Goal: Task Accomplishment & Management: Use online tool/utility

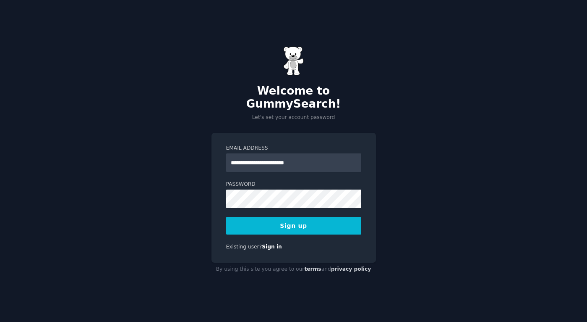
type input "**********"
click at [226, 217] on button "Sign up" at bounding box center [293, 226] width 135 height 18
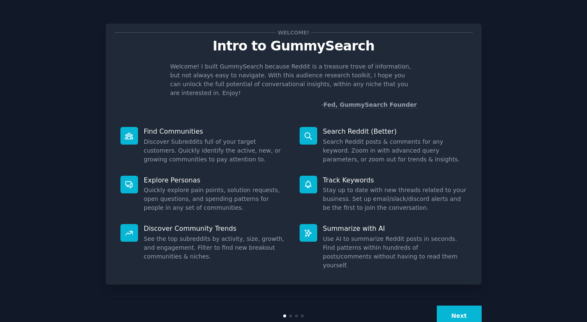
click at [466, 312] on div "Next" at bounding box center [294, 315] width 376 height 39
click at [466, 305] on button "Next" at bounding box center [459, 315] width 45 height 21
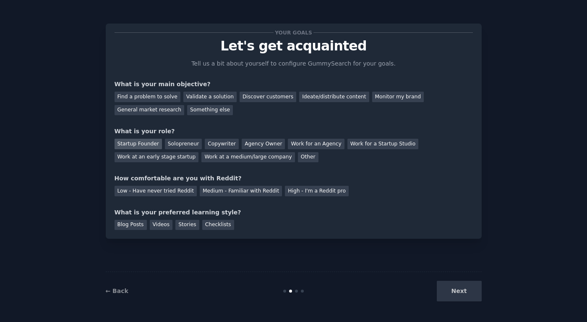
click at [133, 143] on div "Startup Founder" at bounding box center [138, 144] width 47 height 10
click at [219, 94] on div "Validate a solution" at bounding box center [209, 97] width 53 height 10
click at [289, 188] on div "High - I'm a Reddit pro" at bounding box center [317, 191] width 64 height 10
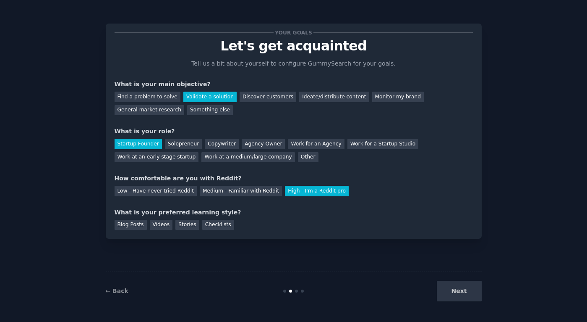
click at [457, 289] on div "Next" at bounding box center [419, 290] width 126 height 21
click at [214, 227] on div "Checklists" at bounding box center [218, 225] width 32 height 10
click at [450, 297] on button "Next" at bounding box center [459, 290] width 45 height 21
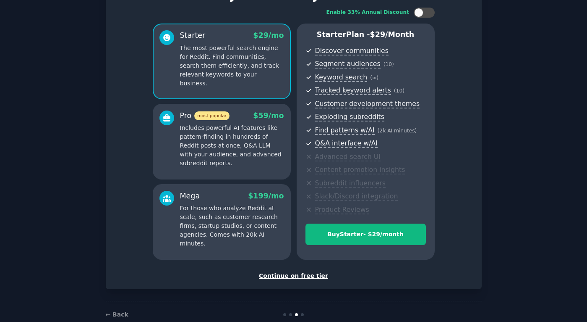
scroll to position [55, 0]
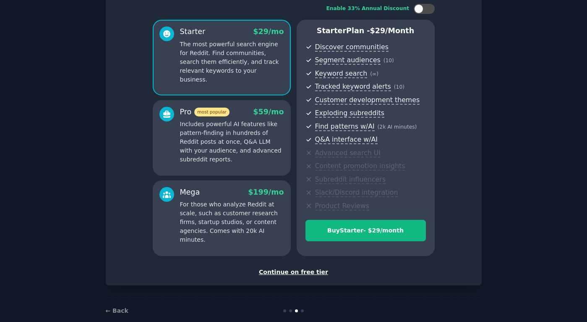
click at [303, 271] on div "Continue on free tier" at bounding box center [294, 271] width 358 height 9
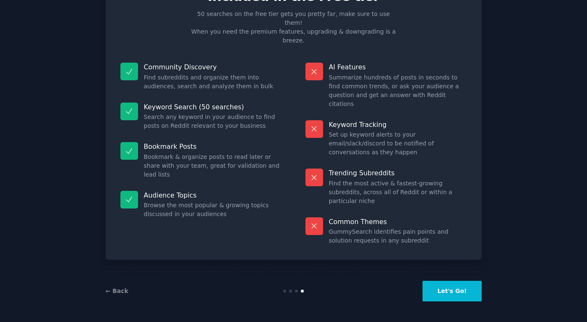
scroll to position [5, 0]
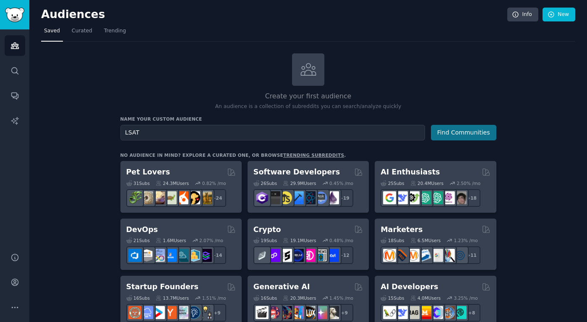
type input "LSAT"
click at [458, 133] on button "Find Communities" at bounding box center [463, 133] width 65 height 16
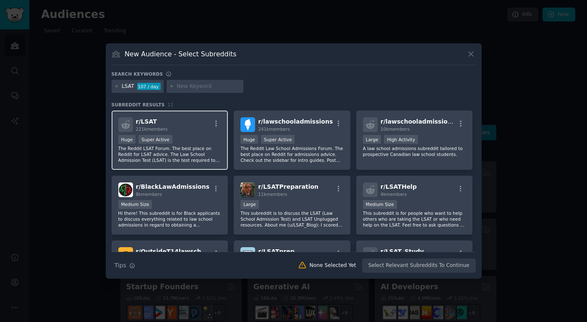
click at [202, 156] on p "The Reddit LSAT Forum. The best place on Reddit for LSAT advice. The Law School…" at bounding box center [169, 154] width 103 height 18
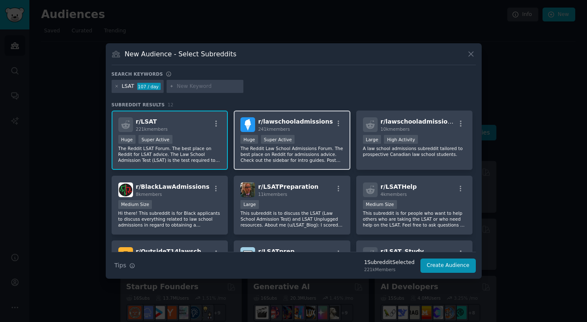
click at [303, 155] on p "The Reddit Law School Admissions Forum. The best place on Reddit for admissions…" at bounding box center [292, 154] width 103 height 18
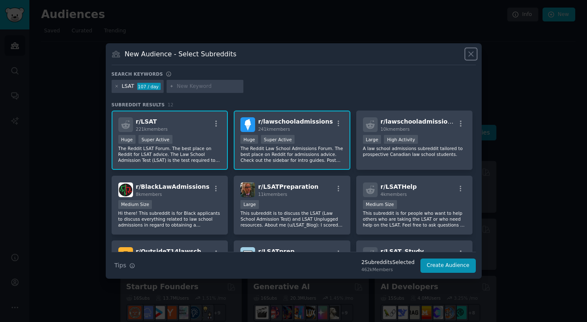
click at [471, 53] on icon at bounding box center [471, 54] width 5 height 5
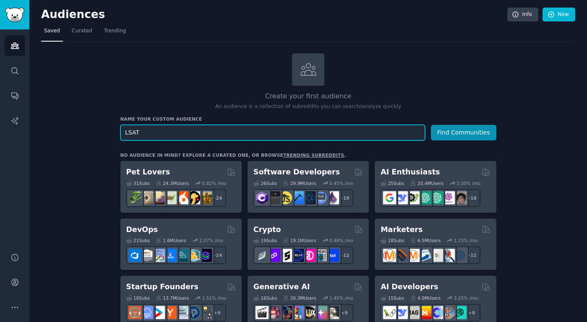
click at [193, 133] on input "LSAT" at bounding box center [272, 133] width 305 height 16
type input "productivity"
click at [431, 125] on button "Find Communities" at bounding box center [463, 133] width 65 height 16
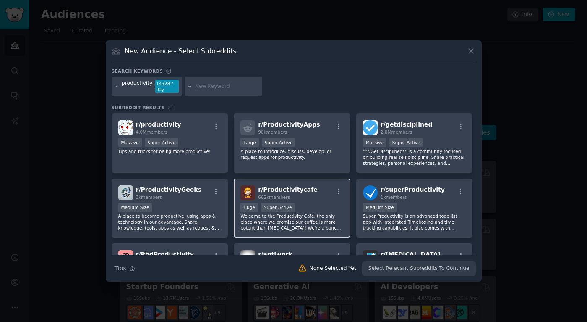
click at [323, 219] on p "Welcome to the Productivity Café, the only place where we promise our coffee is…" at bounding box center [292, 222] width 103 height 18
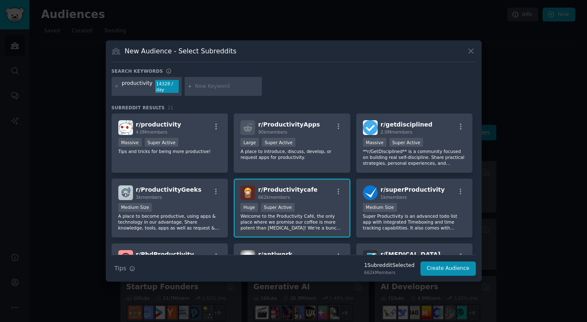
click at [323, 219] on p "Welcome to the Productivity Café, the only place where we promise our coffee is…" at bounding box center [292, 222] width 103 height 18
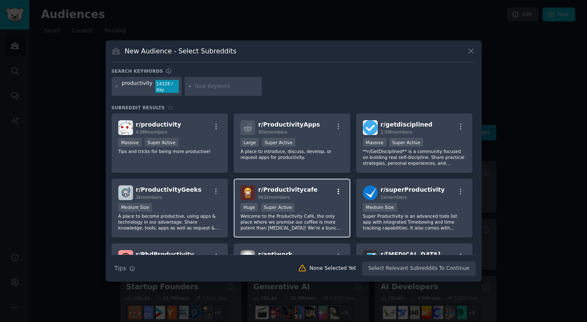
click at [338, 192] on icon "button" at bounding box center [339, 192] width 8 height 8
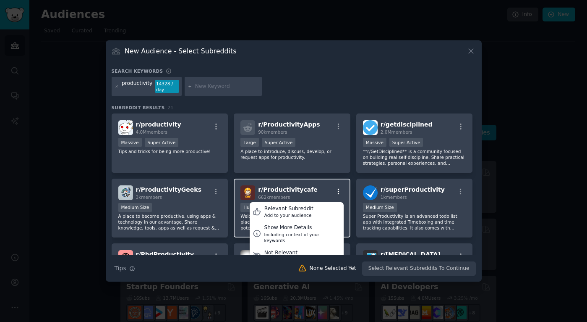
click at [338, 192] on icon "button" at bounding box center [339, 192] width 8 height 8
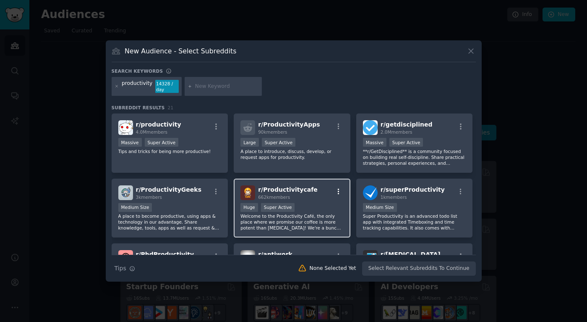
click at [337, 192] on icon "button" at bounding box center [339, 192] width 8 height 8
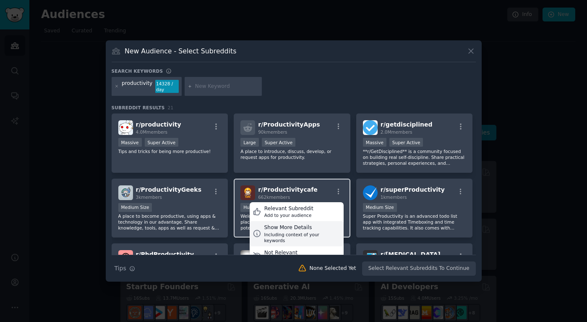
click at [296, 232] on div "Including context of your keywords" at bounding box center [302, 237] width 76 height 12
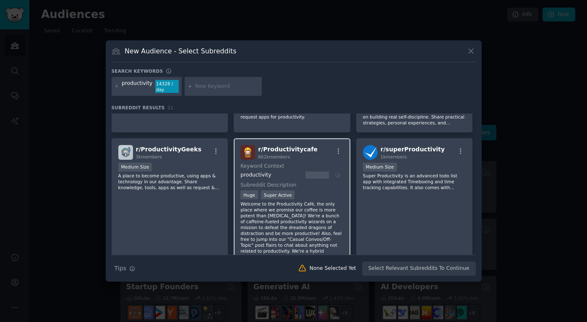
scroll to position [40, 0]
click at [336, 150] on icon "button" at bounding box center [339, 152] width 8 height 8
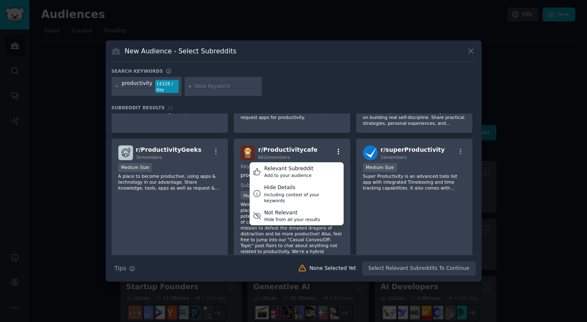
click at [336, 150] on icon "button" at bounding box center [339, 152] width 8 height 8
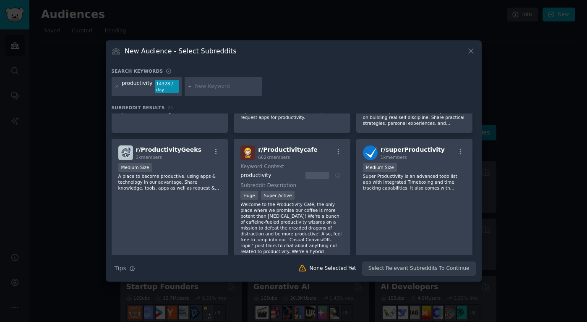
click at [322, 154] on div "r/ Productivitycafe 662k members Relevant Subreddit Add to your audience Hide D…" at bounding box center [292, 152] width 103 height 15
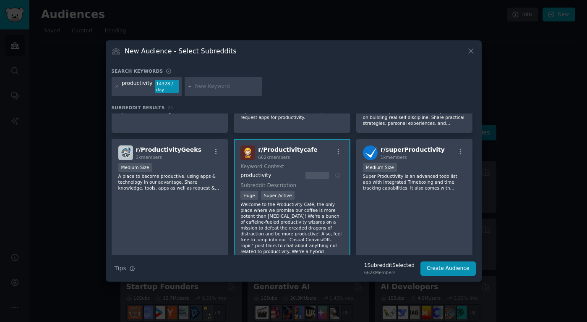
scroll to position [0, 0]
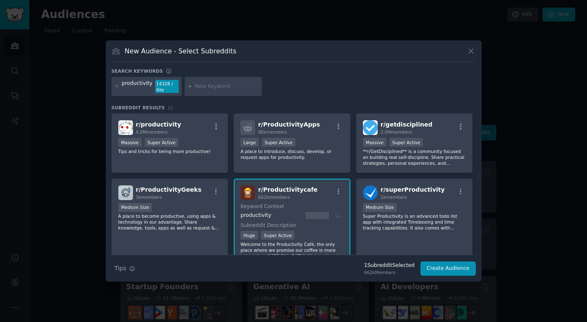
click at [322, 154] on p "A place to introduce, discuss, develop, or request apps for productivity." at bounding box center [292, 154] width 103 height 12
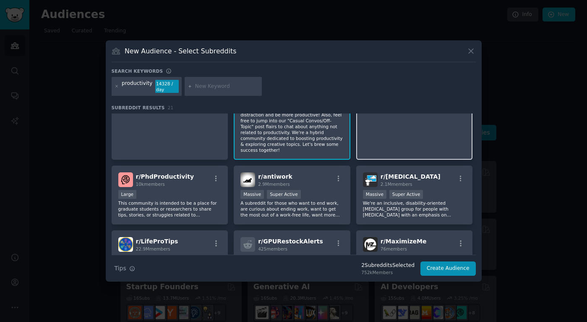
scroll to position [174, 0]
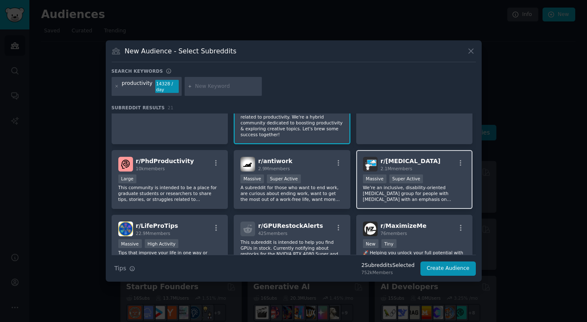
click at [433, 190] on p "We're an inclusive, disability-oriented peer support group for people with ADHD…" at bounding box center [414, 193] width 103 height 18
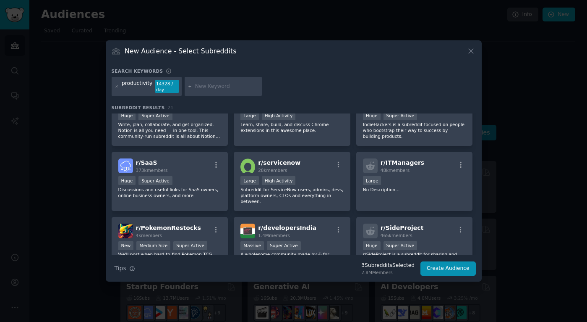
scroll to position [417, 0]
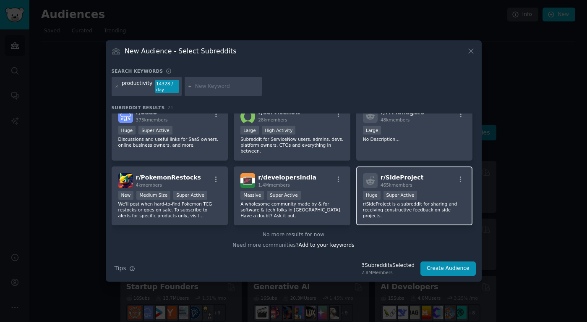
click at [418, 209] on p "r/SideProject is a subreddit for sharing and receiving constructive feedback on…" at bounding box center [414, 210] width 103 height 18
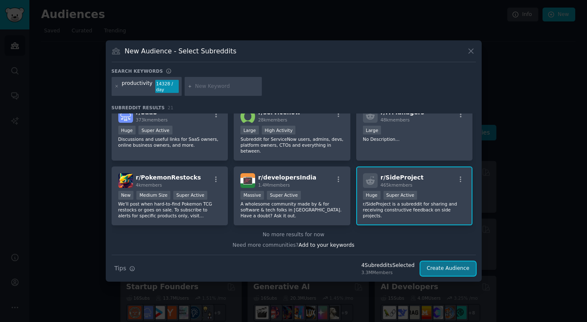
click at [437, 269] on button "Create Audience" at bounding box center [448, 268] width 55 height 14
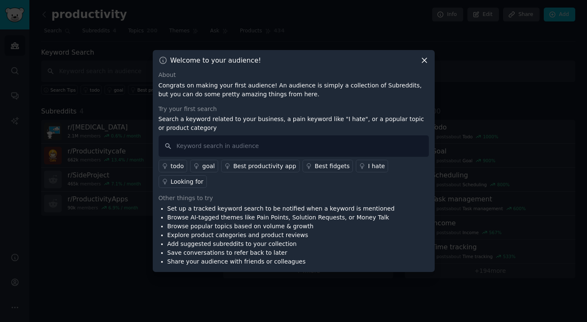
click at [423, 63] on icon at bounding box center [424, 60] width 9 height 9
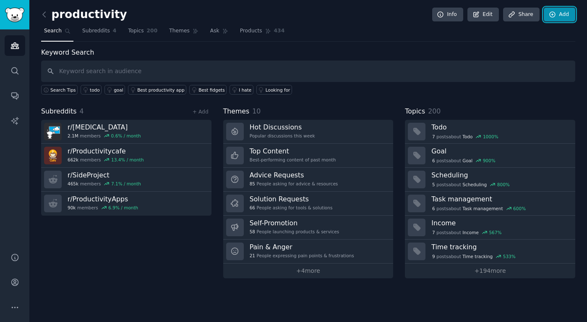
click at [551, 14] on icon at bounding box center [553, 15] width 8 height 8
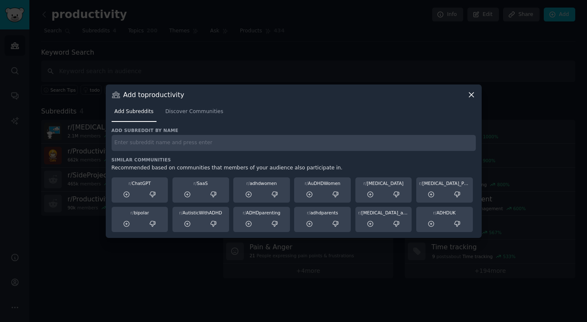
click at [202, 147] on input "text" at bounding box center [294, 143] width 364 height 16
type input "accessibility"
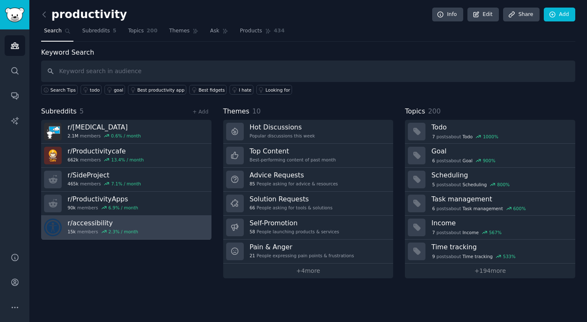
click at [200, 226] on link "r/ accessibility 15k members 2.3 % / month" at bounding box center [126, 227] width 170 height 24
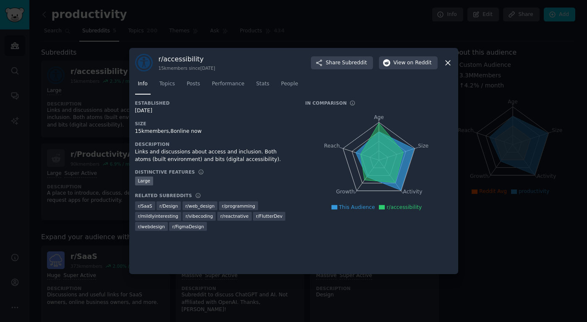
drag, startPoint x: 450, startPoint y: 64, endPoint x: 230, endPoint y: 144, distance: 234.3
click at [230, 144] on div "r/ accessibility 15k members since 09/11/2008 Share Subreddit View on Reddit In…" at bounding box center [293, 161] width 329 height 226
click at [446, 64] on icon at bounding box center [448, 62] width 5 height 5
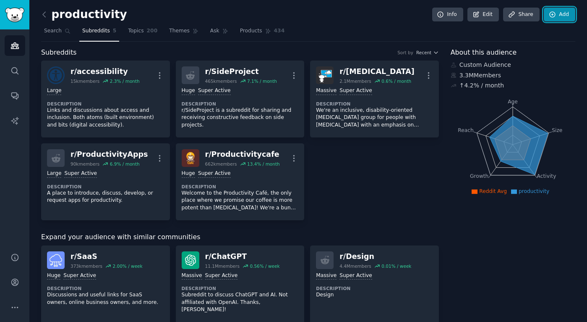
click at [557, 17] on link "Add" at bounding box center [559, 15] width 31 height 14
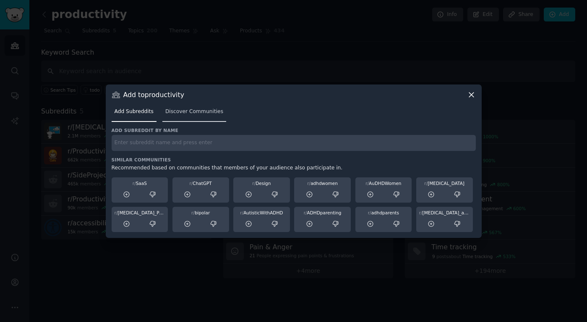
click at [193, 109] on span "Discover Communities" at bounding box center [194, 112] width 58 height 8
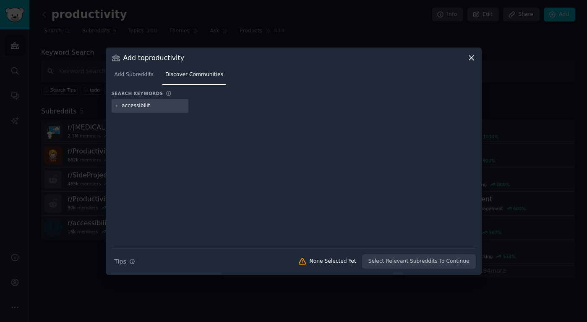
type input "accessibility"
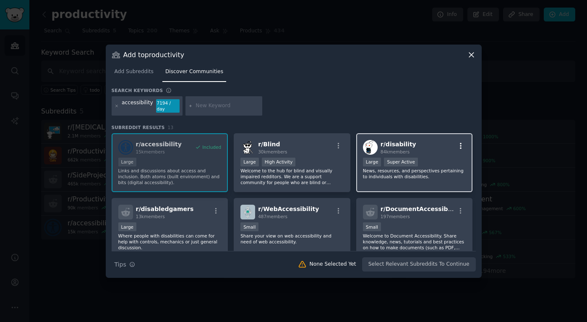
click at [460, 142] on icon "button" at bounding box center [461, 146] width 8 height 8
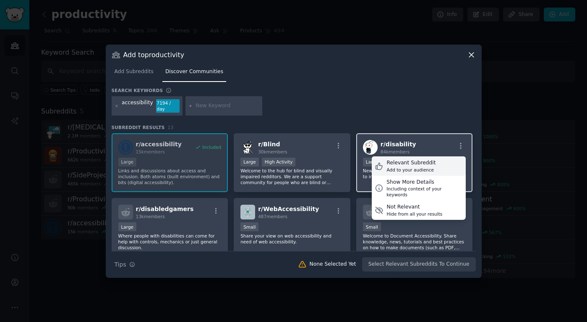
click at [410, 169] on div "Add to your audience" at bounding box center [411, 170] width 49 height 6
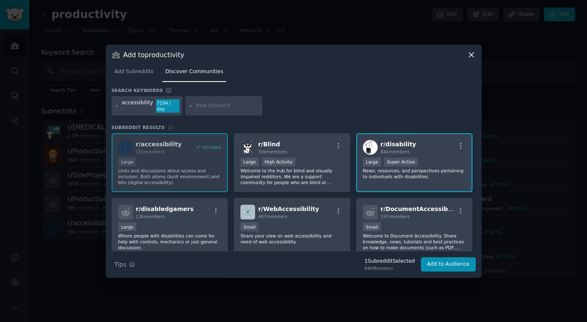
click at [217, 143] on div "r/ accessibility 15k members Included Large Links and discussions about access …" at bounding box center [294, 260] width 364 height 254
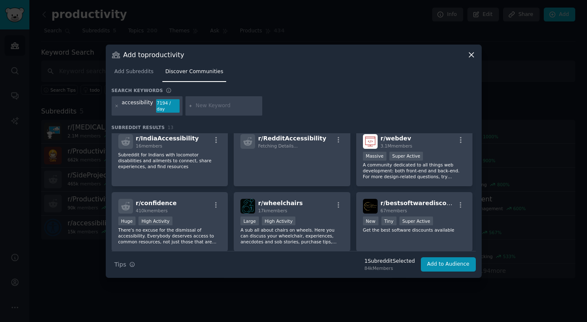
scroll to position [109, 0]
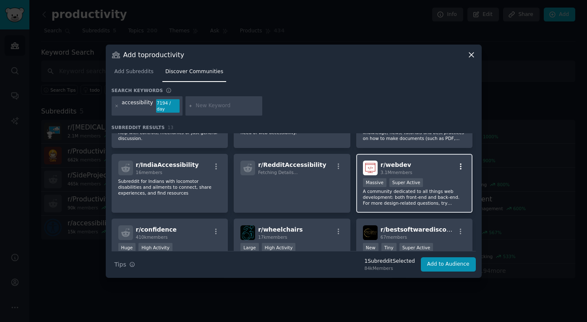
click at [460, 163] on icon "button" at bounding box center [461, 166] width 8 height 8
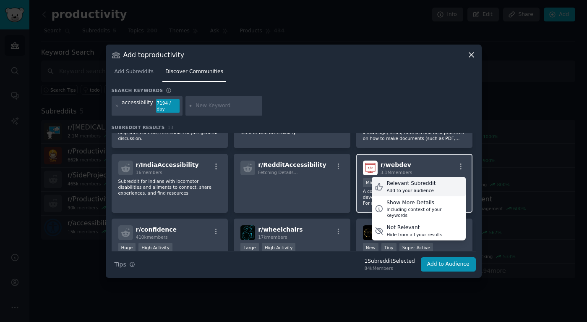
click at [425, 188] on div "Add to your audience" at bounding box center [411, 190] width 49 height 6
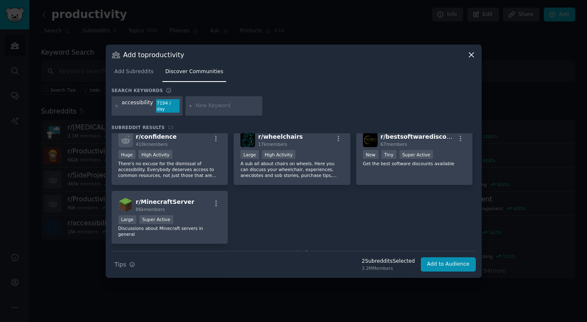
scroll to position [218, 0]
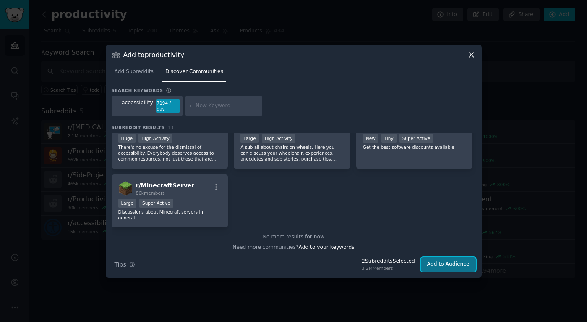
click at [441, 258] on button "Add to Audience" at bounding box center [448, 264] width 55 height 14
